Goal: Information Seeking & Learning: Learn about a topic

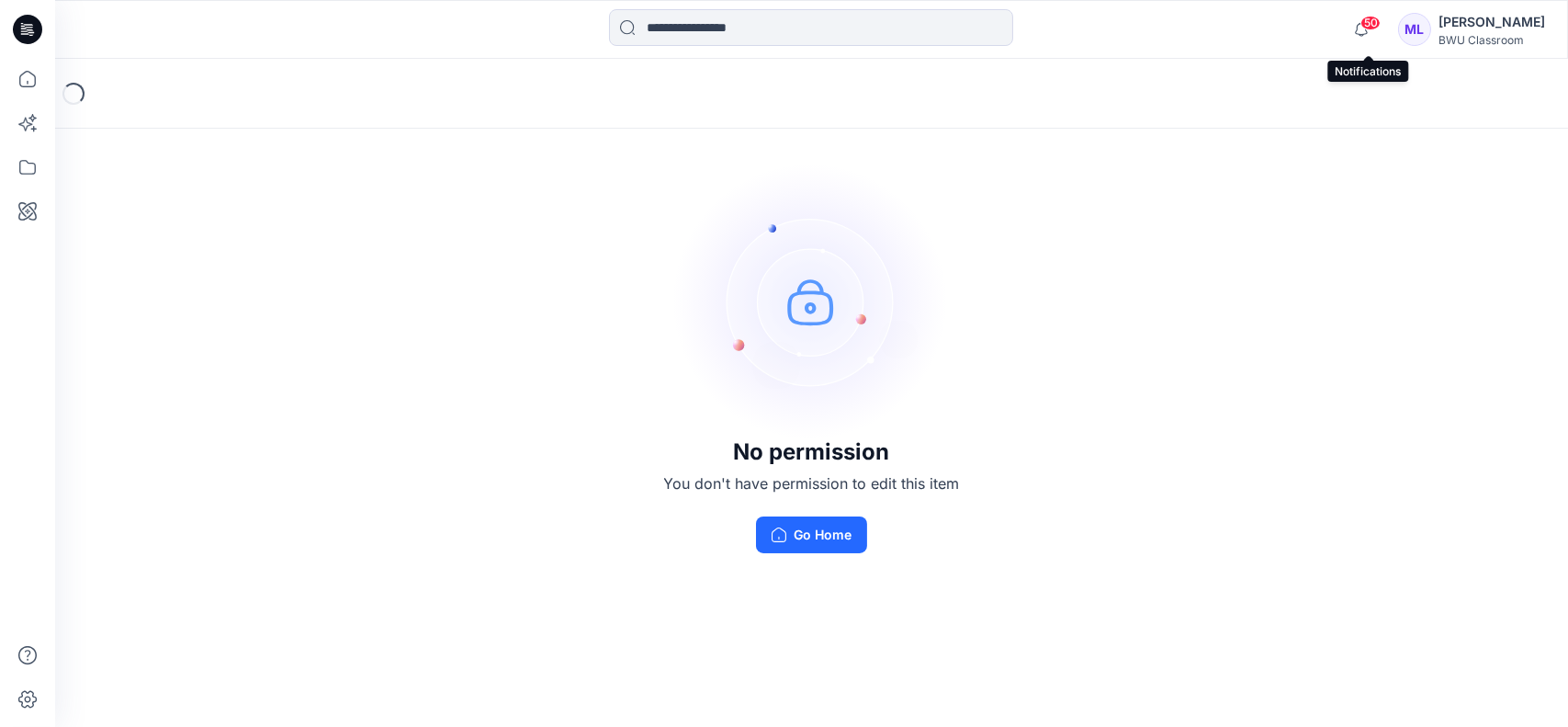
click at [1379, 19] on span "50" at bounding box center [1370, 23] width 21 height 15
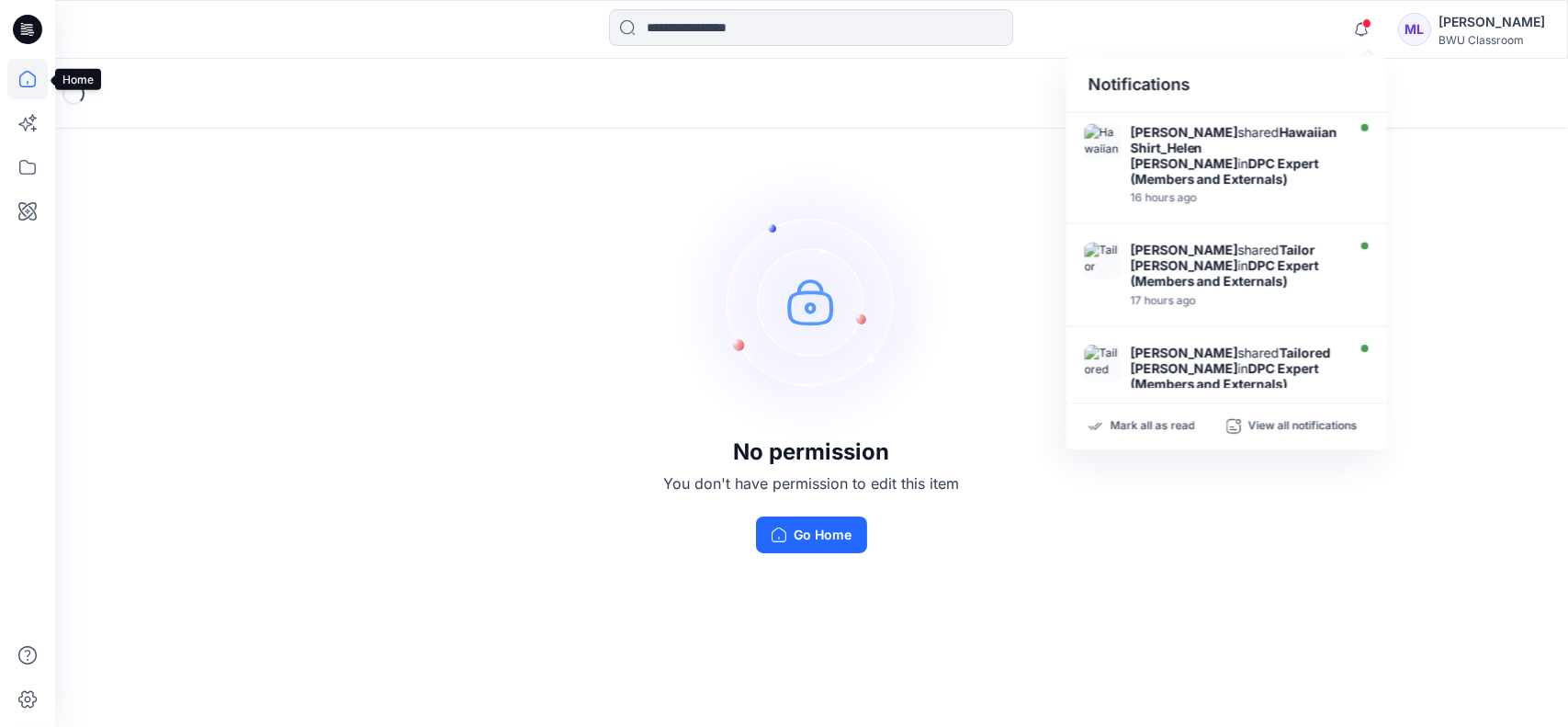
click at [27, 80] on icon at bounding box center [27, 78] width 40 height 40
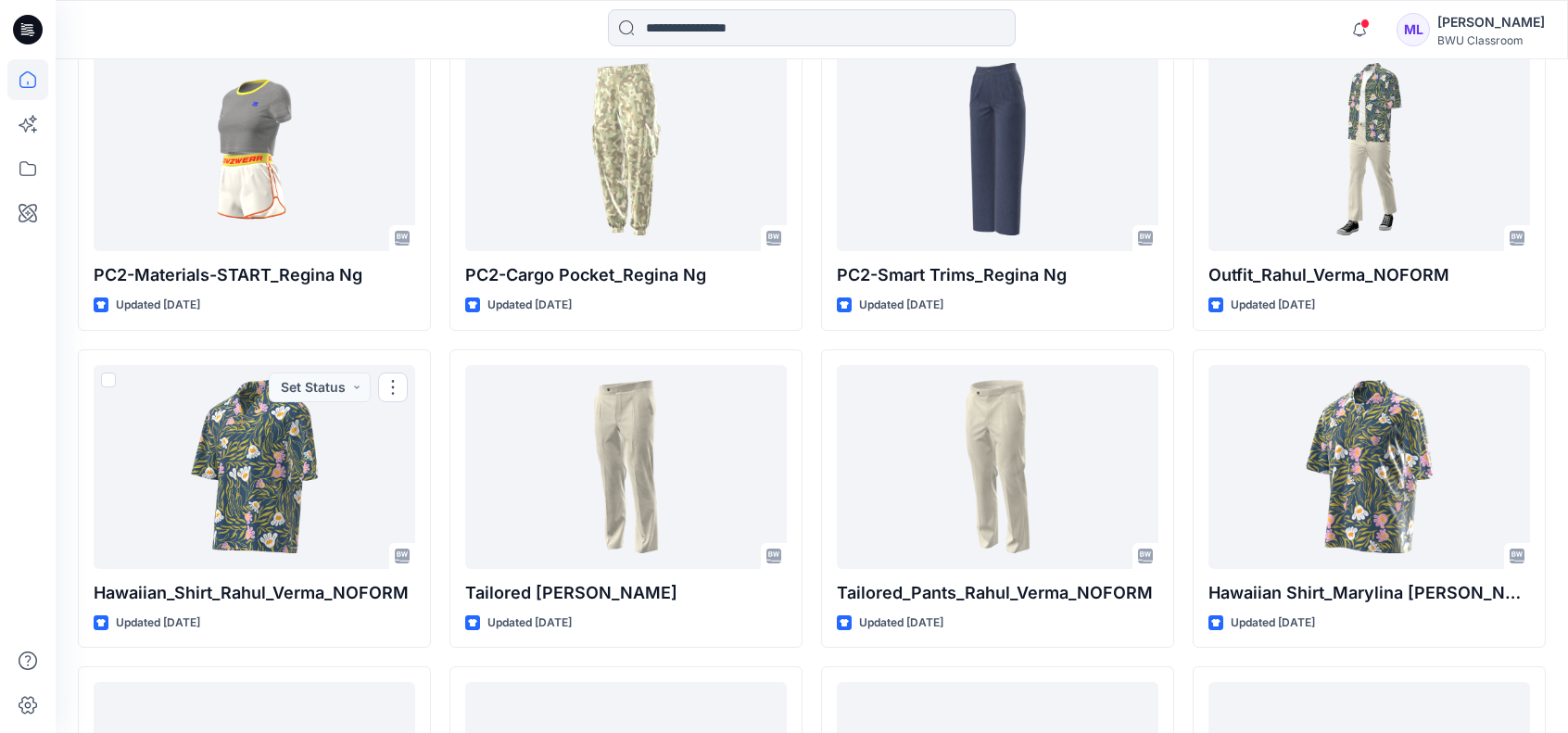
scroll to position [3868, 0]
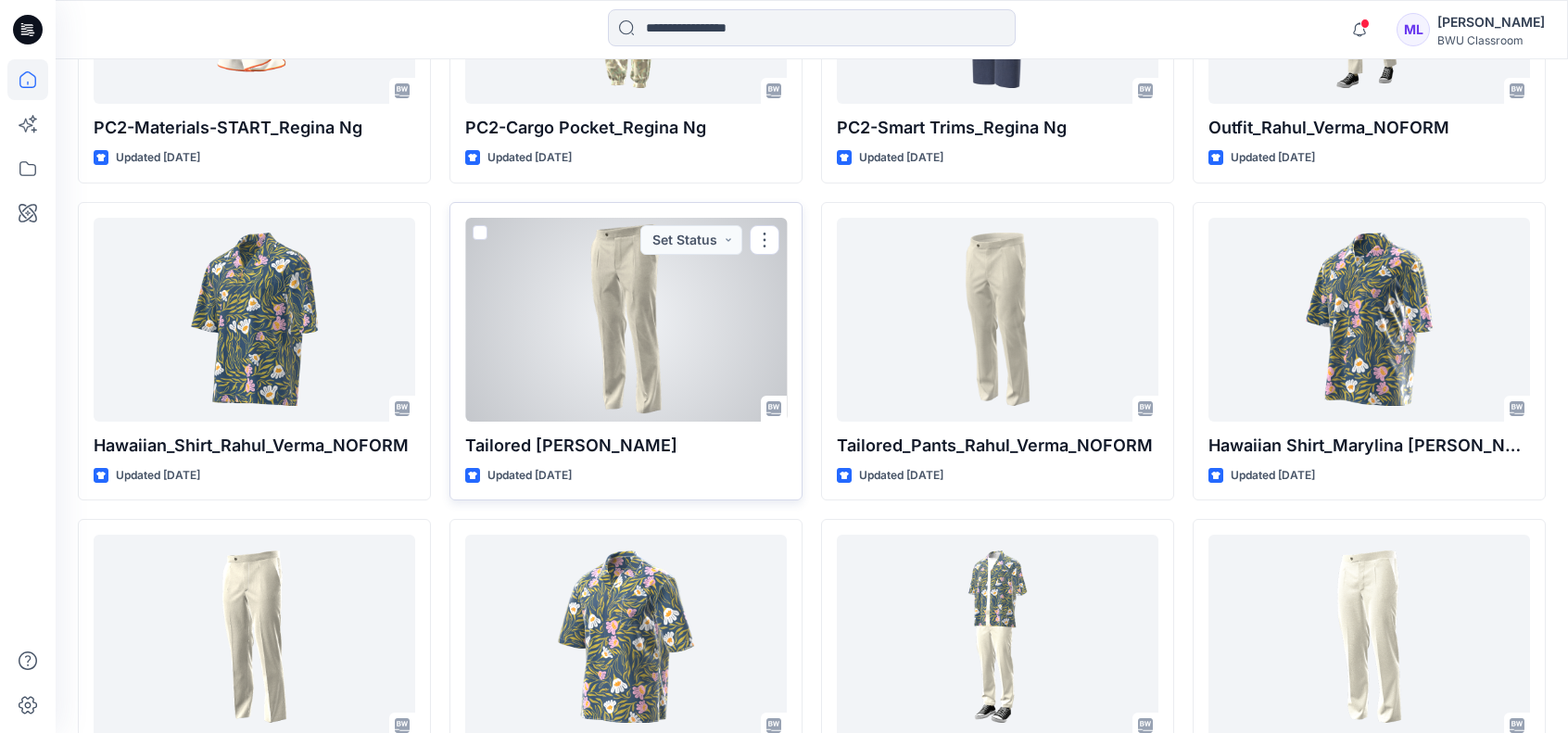
click at [613, 287] on div at bounding box center [626, 319] width 322 height 204
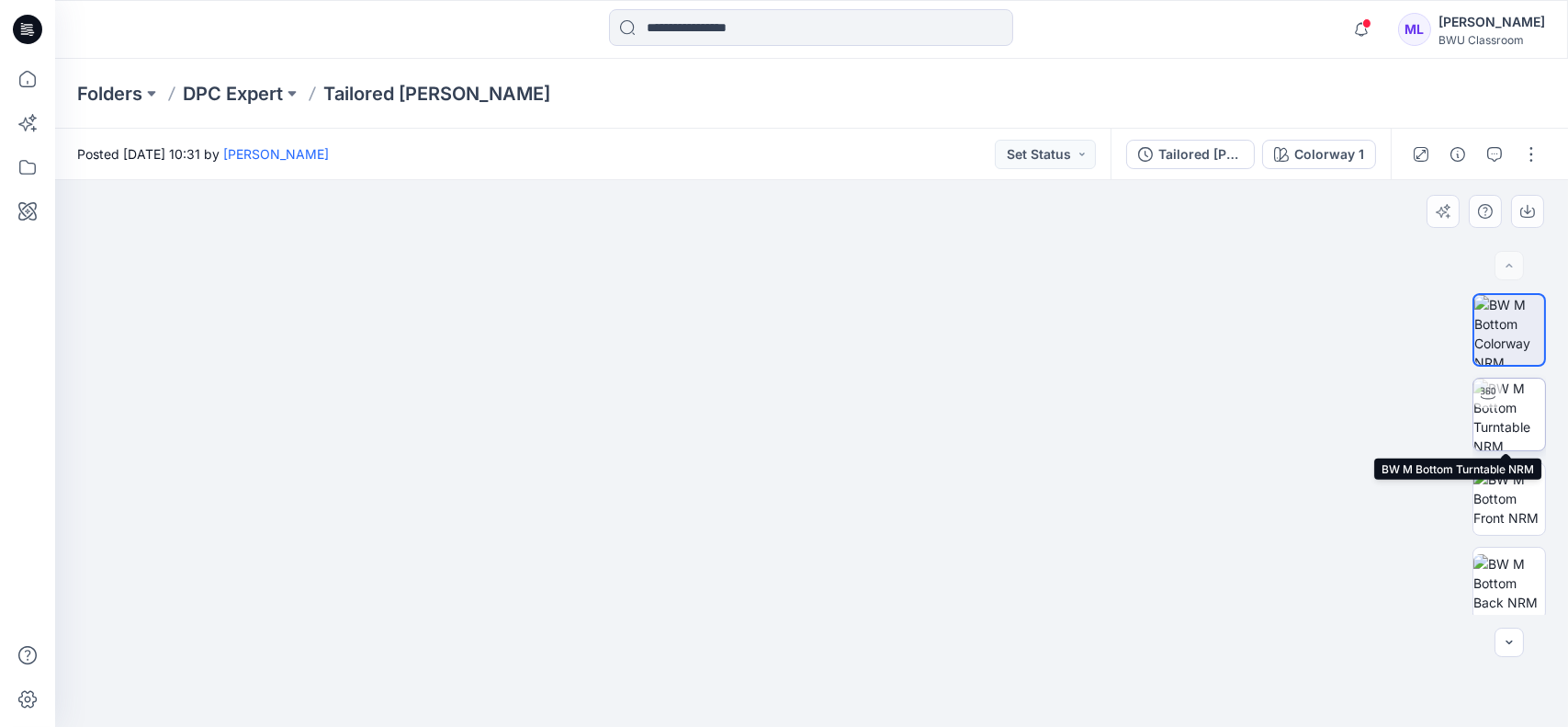
click at [1497, 417] on img at bounding box center [1508, 414] width 72 height 72
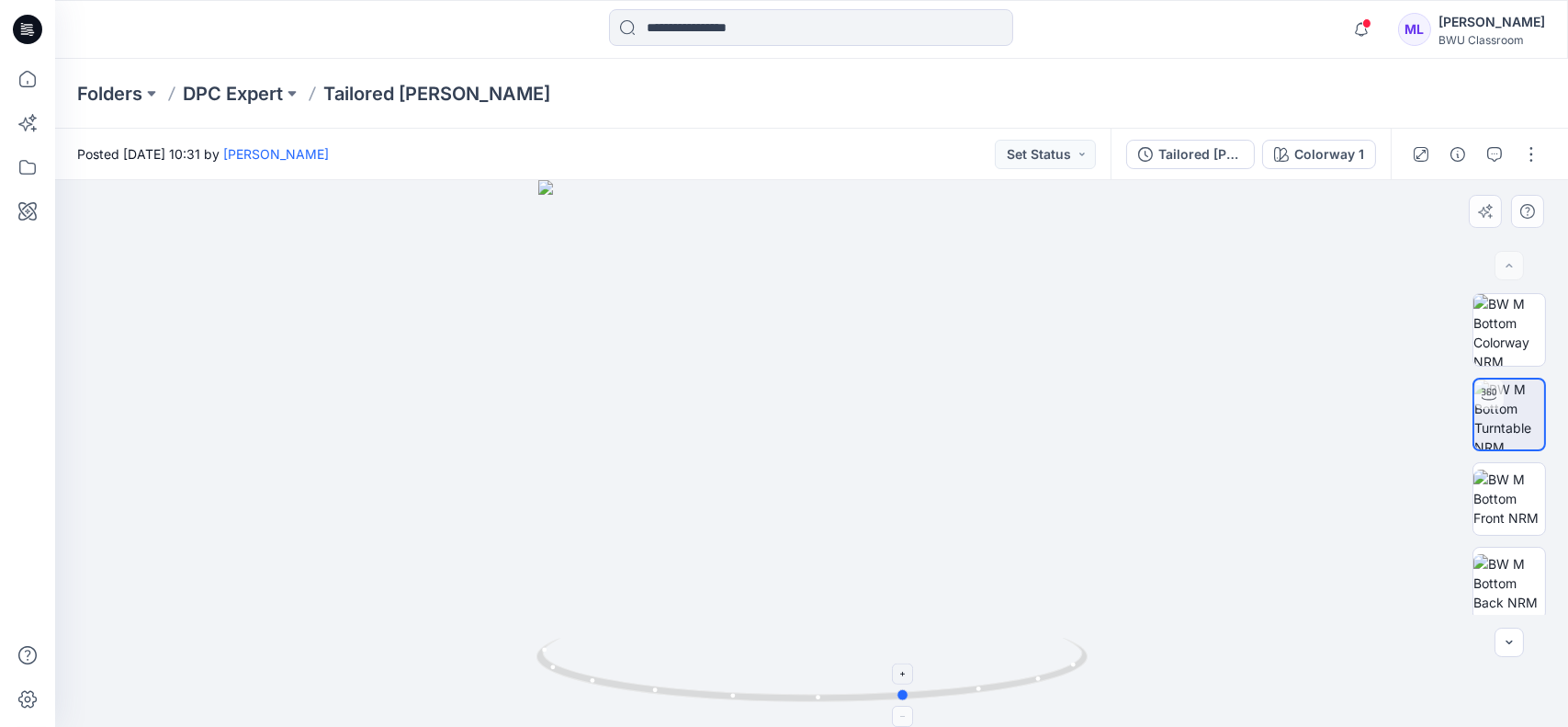
drag, startPoint x: 746, startPoint y: 689, endPoint x: 840, endPoint y: 657, distance: 99.3
click at [840, 657] on icon at bounding box center [814, 672] width 556 height 69
drag, startPoint x: 887, startPoint y: 250, endPoint x: 874, endPoint y: 630, distance: 380.2
click at [874, 630] on img at bounding box center [798, 31] width 2812 height 1394
drag, startPoint x: 897, startPoint y: 330, endPoint x: 842, endPoint y: 636, distance: 310.9
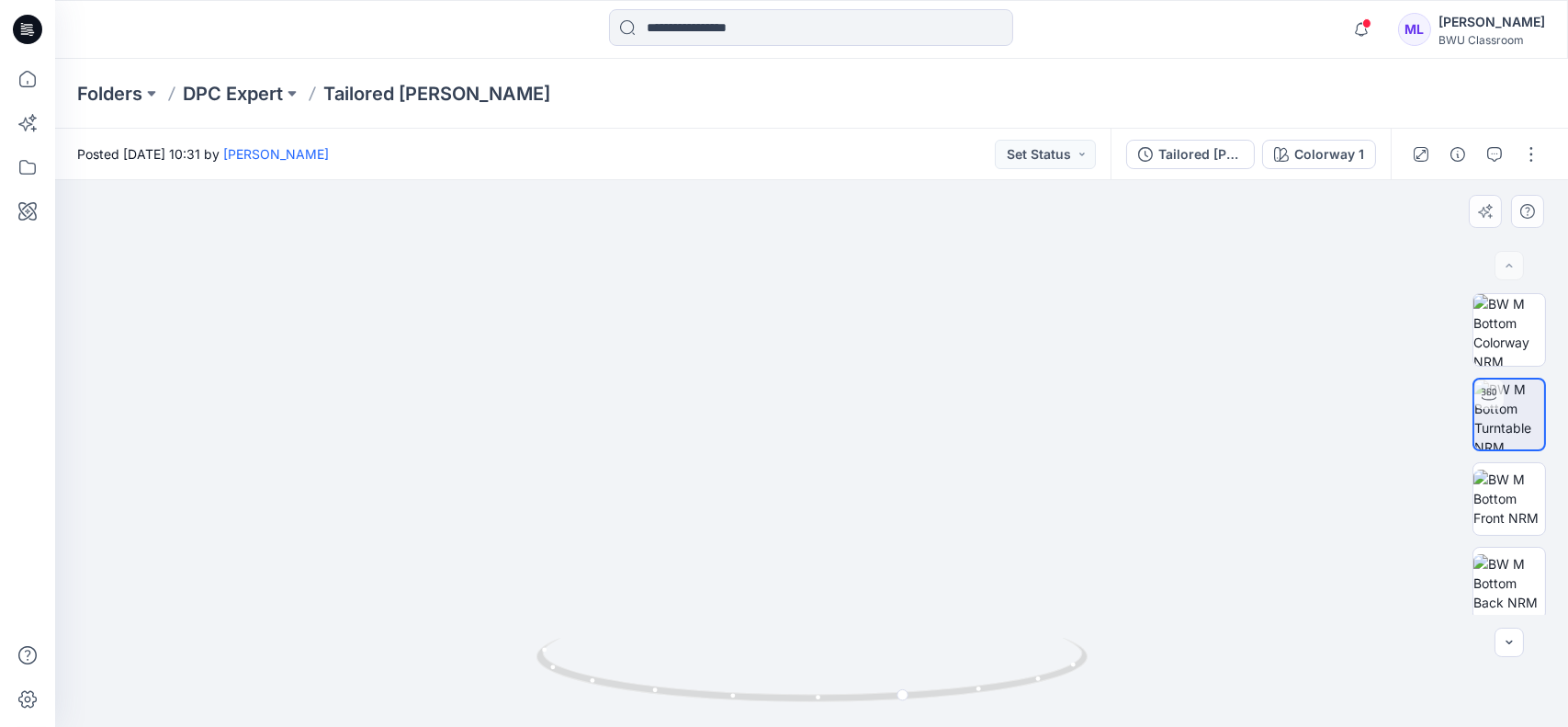
click at [842, 636] on div at bounding box center [812, 454] width 1513 height 547
drag, startPoint x: 1015, startPoint y: 690, endPoint x: 334, endPoint y: 720, distance: 681.7
click at [334, 720] on div at bounding box center [812, 454] width 1513 height 547
drag, startPoint x: 840, startPoint y: 457, endPoint x: 856, endPoint y: 21, distance: 436.3
click at [856, 21] on div "Notifications [PERSON_NAME] shared Hawaiian Shirt_Helen [PERSON_NAME] in DPC Ex…" at bounding box center [784, 363] width 1568 height 727
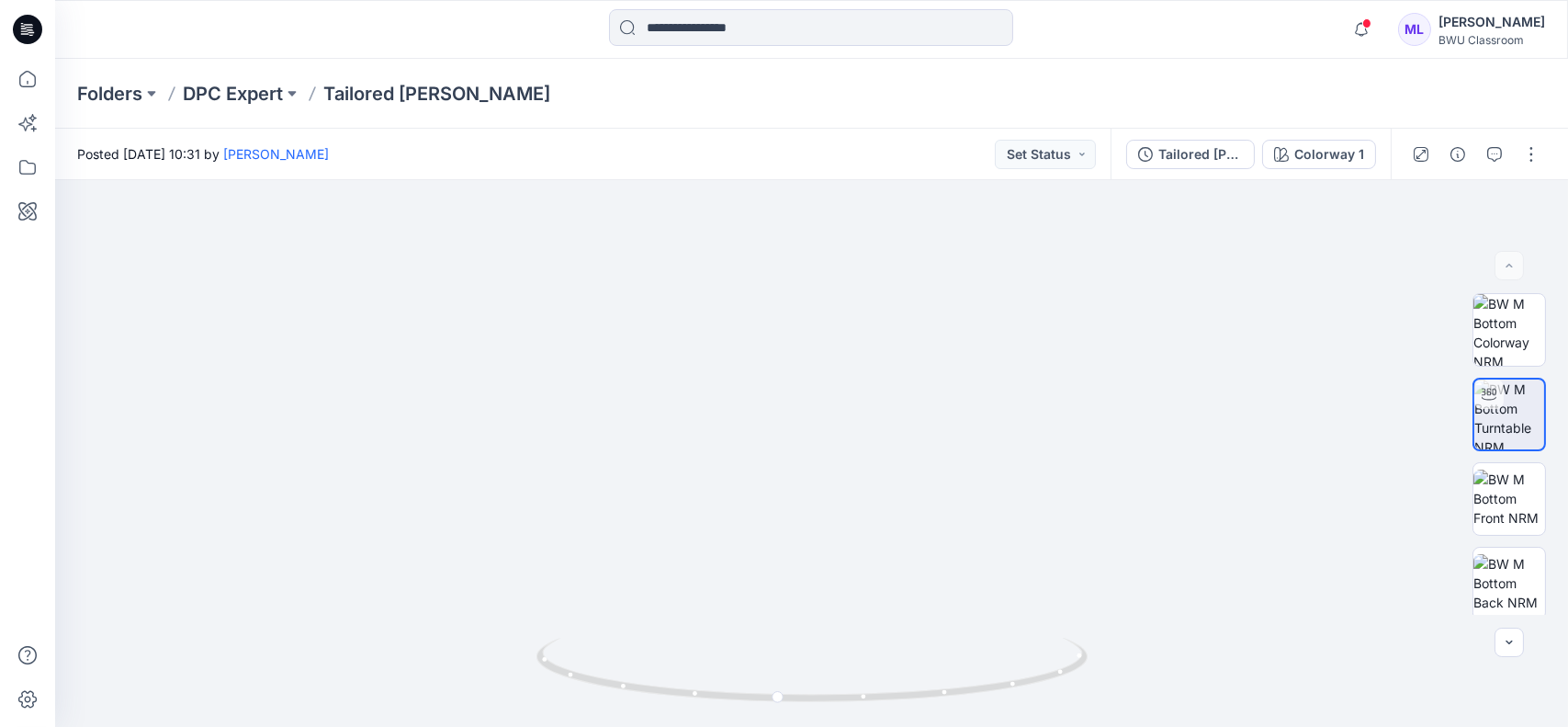
drag, startPoint x: 861, startPoint y: 520, endPoint x: 719, endPoint y: -23, distance: 561.3
click at [719, 0] on html "Notifications [PERSON_NAME] shared Hawaiian Shirt_Helen [PERSON_NAME] in DPC Ex…" at bounding box center [784, 363] width 1568 height 727
